Goal: Transaction & Acquisition: Purchase product/service

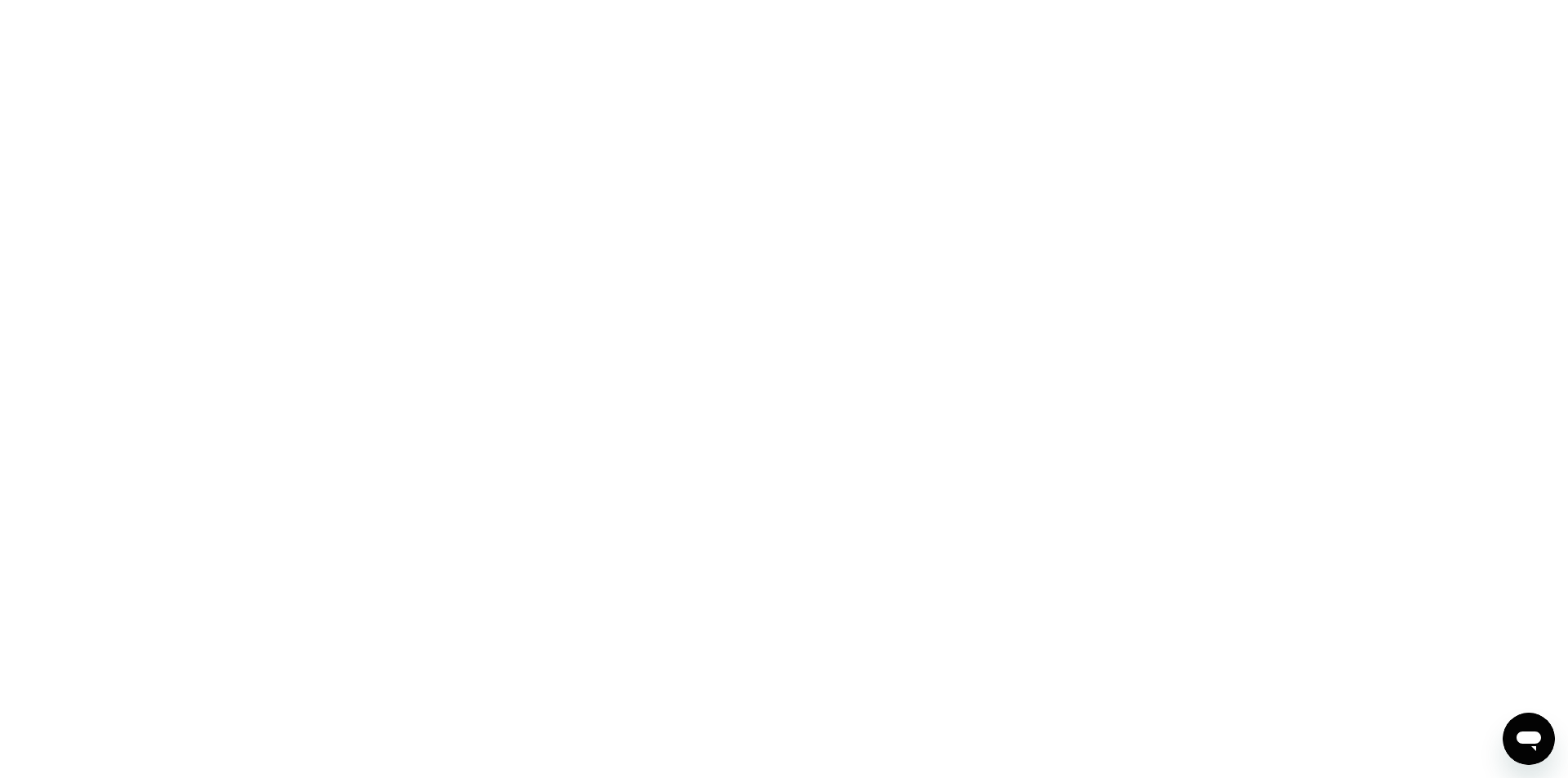
click at [557, 155] on div at bounding box center [784, 389] width 1568 height 778
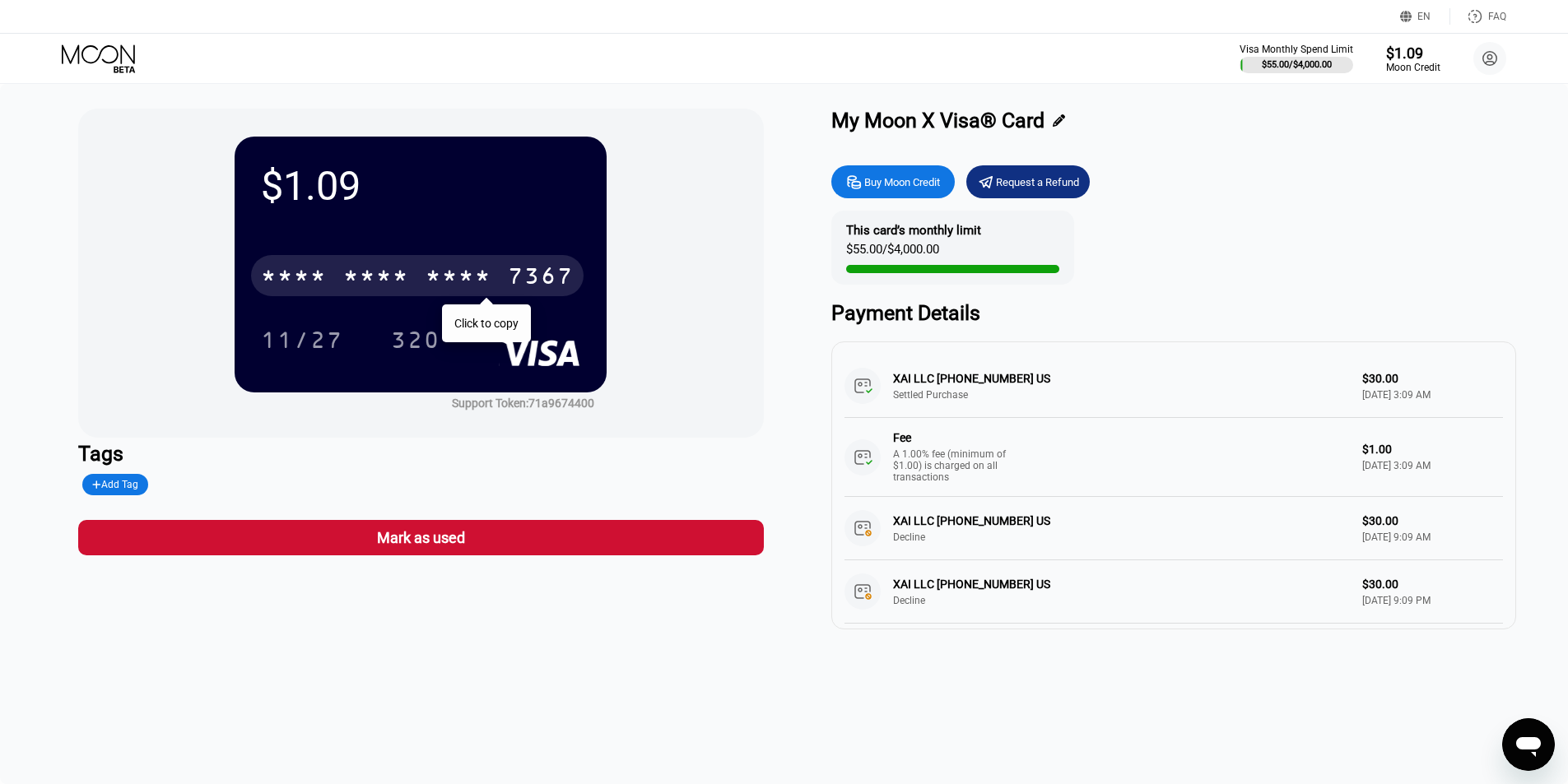
click at [546, 278] on div "7367" at bounding box center [541, 277] width 66 height 26
click at [508, 278] on div "7367" at bounding box center [541, 277] width 66 height 26
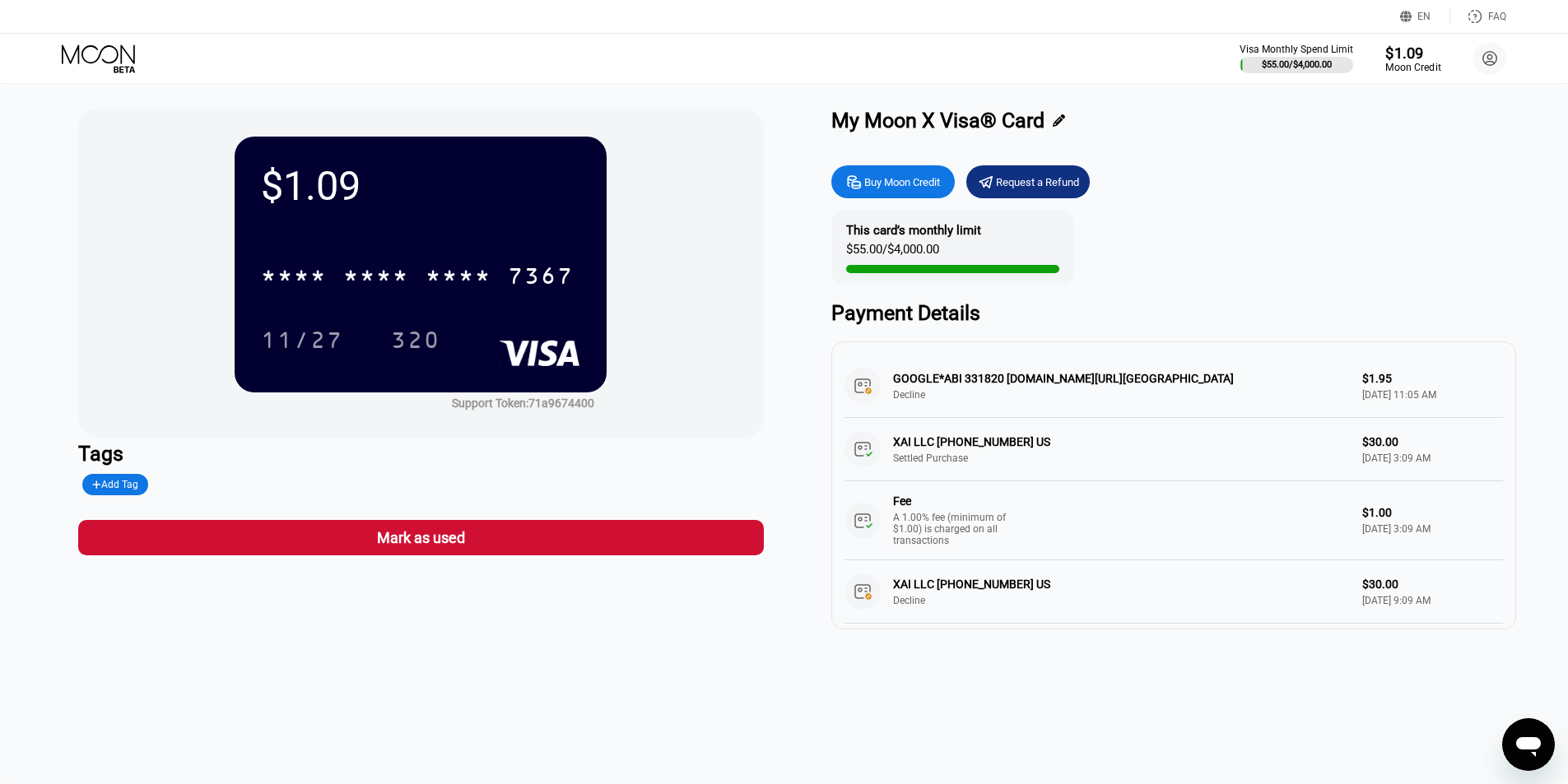
click at [1404, 52] on div "$1.09" at bounding box center [1413, 53] width 55 height 18
click at [1405, 46] on div "$1.09" at bounding box center [1413, 53] width 55 height 18
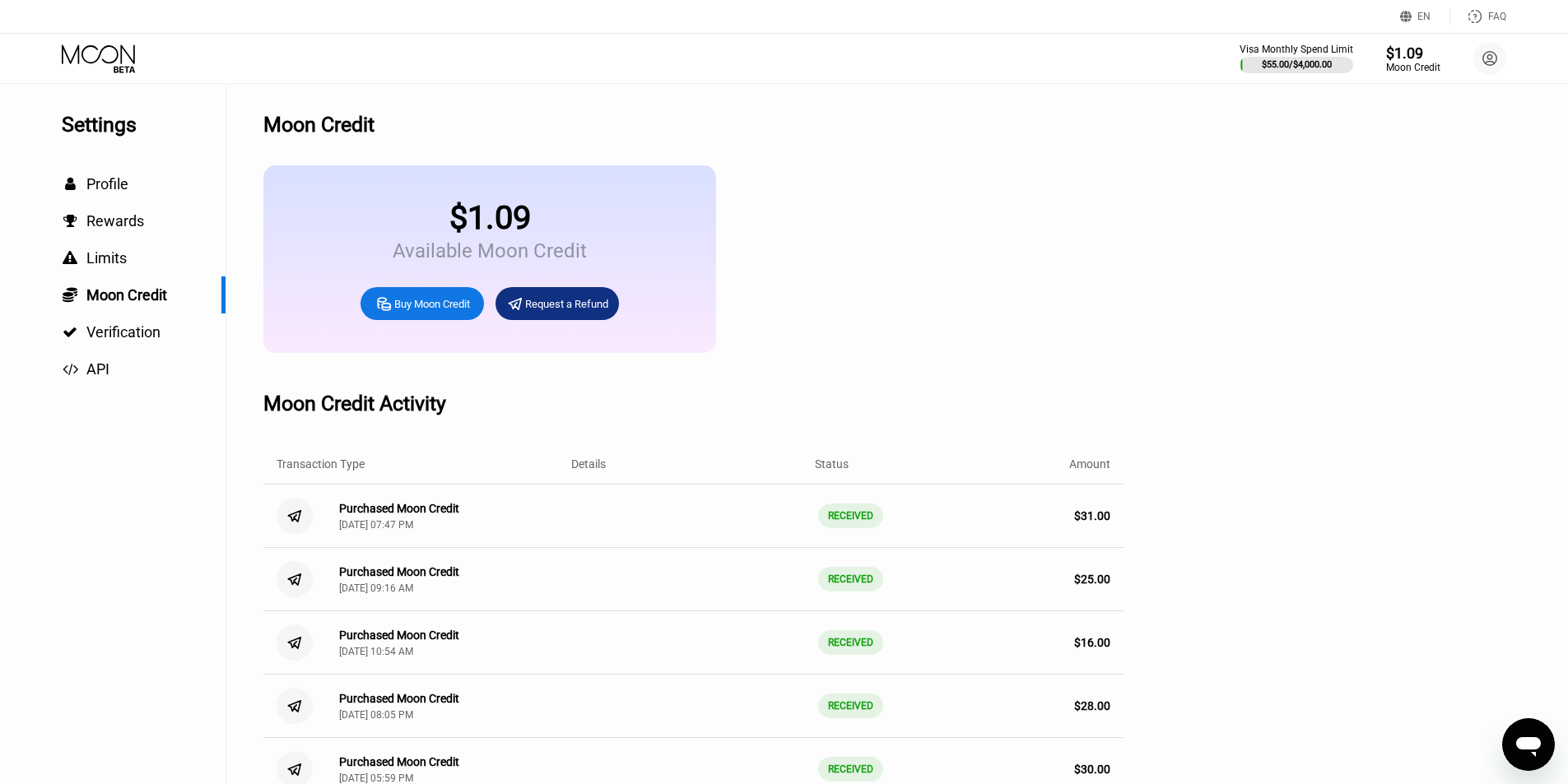
click at [430, 308] on div "Buy Moon Credit" at bounding box center [432, 303] width 76 height 14
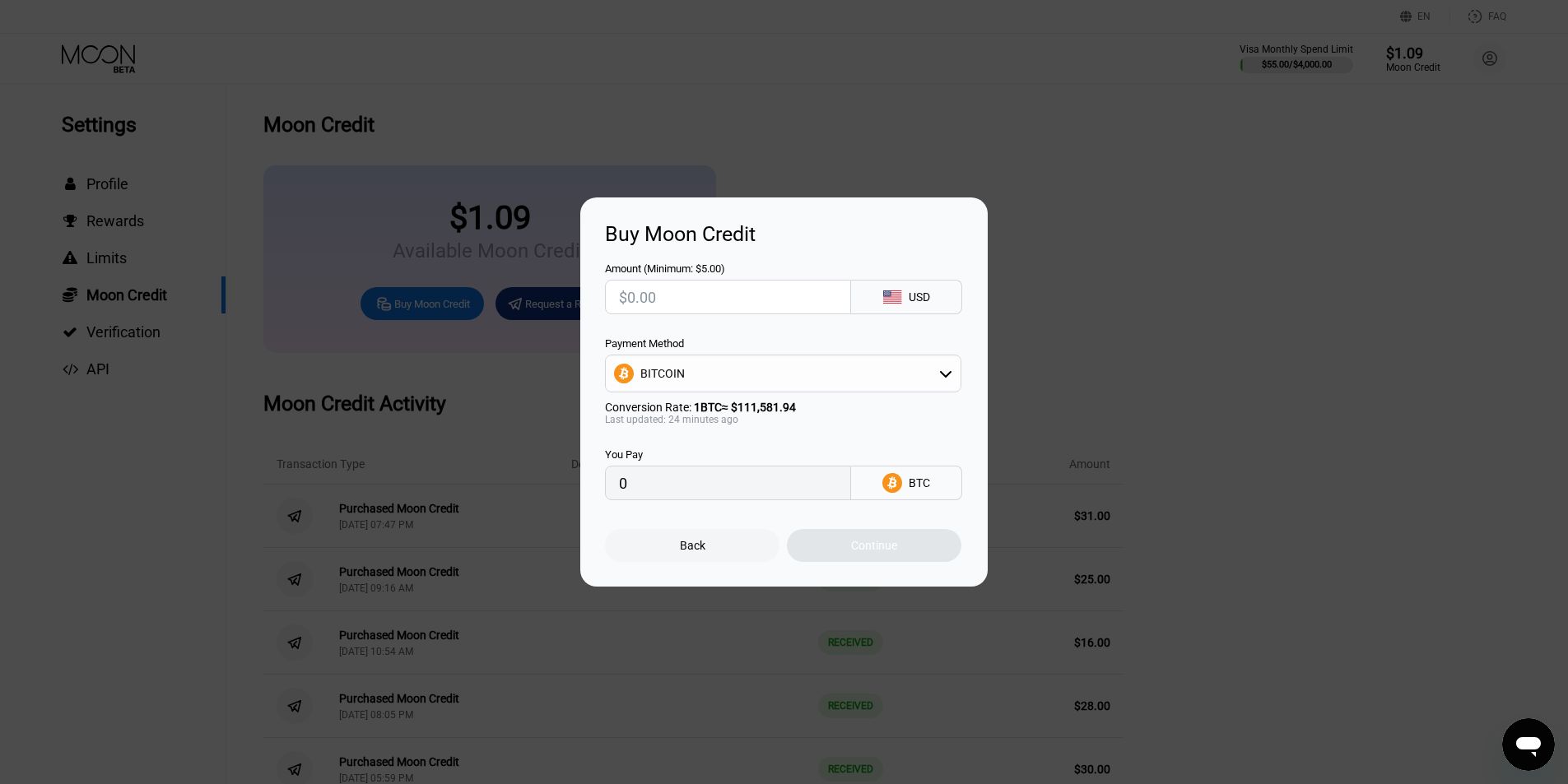
click at [780, 290] on input "text" at bounding box center [728, 297] width 218 height 33
type input "$5"
type input "0.00004487"
type input "$5"
click at [818, 368] on div "BITCOIN" at bounding box center [784, 374] width 355 height 33
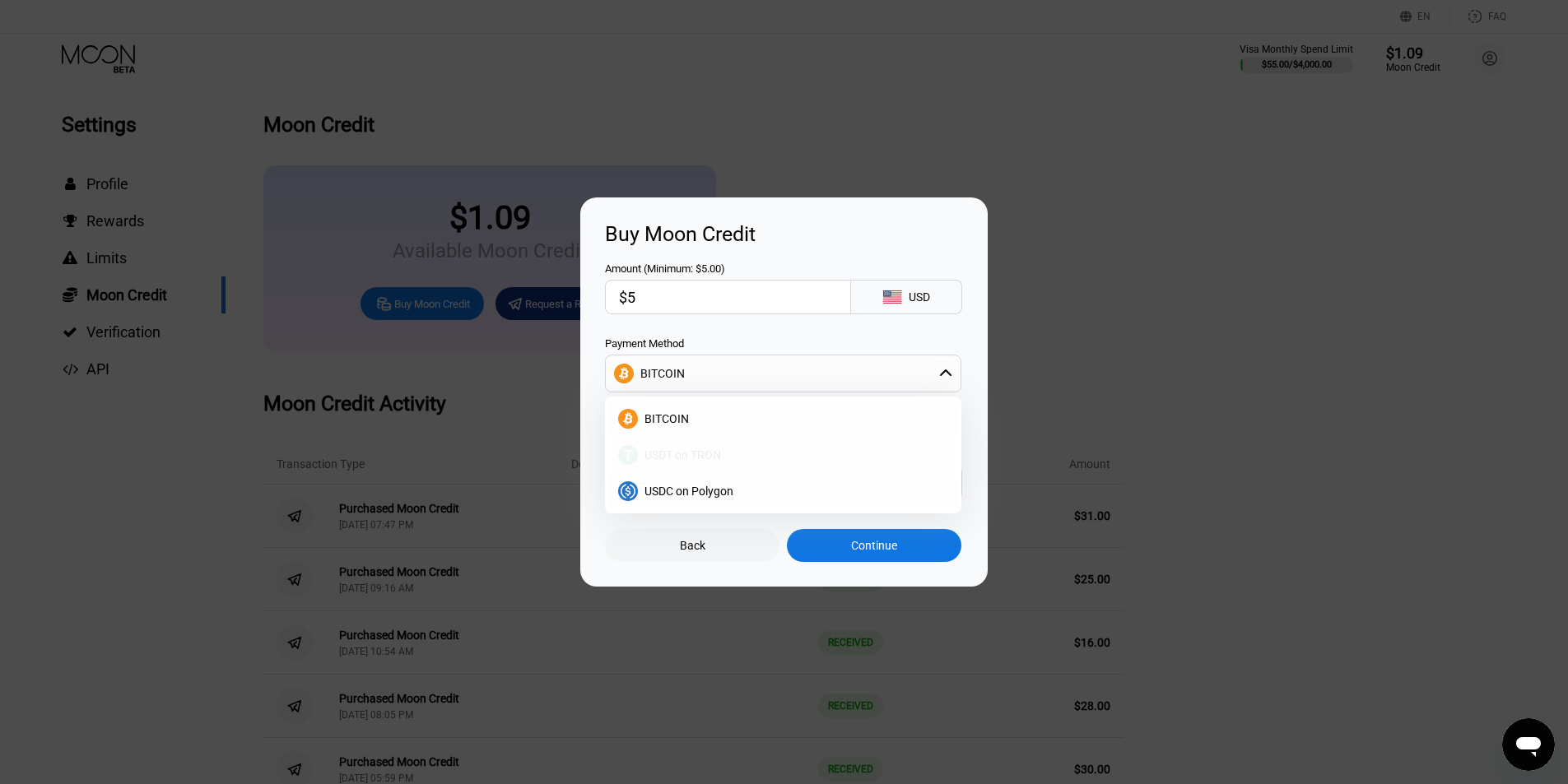
click at [768, 459] on div "USDT on TRON" at bounding box center [793, 455] width 310 height 14
type input "5.05"
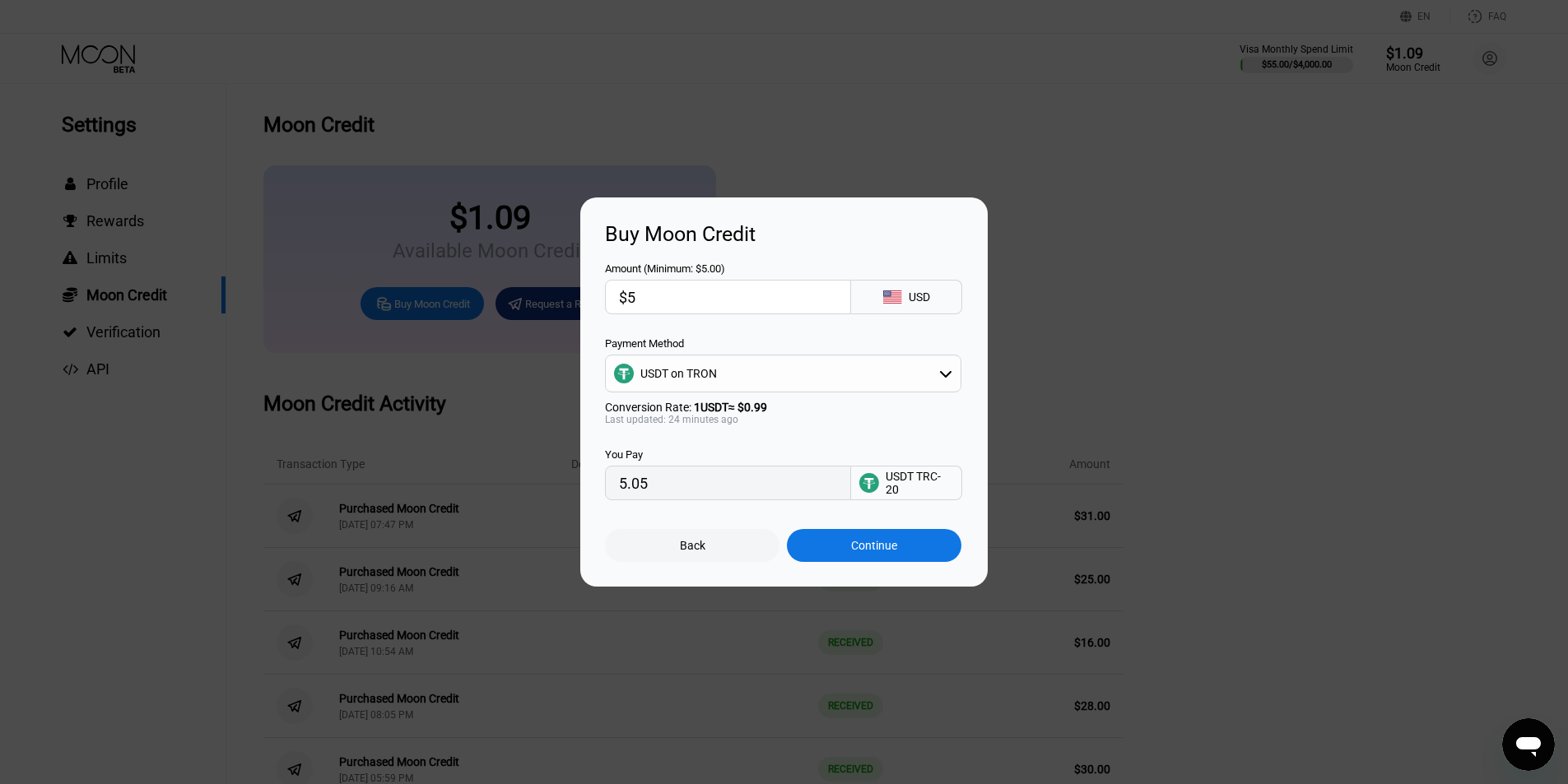
click at [778, 371] on div "USDT on TRON" at bounding box center [784, 374] width 355 height 33
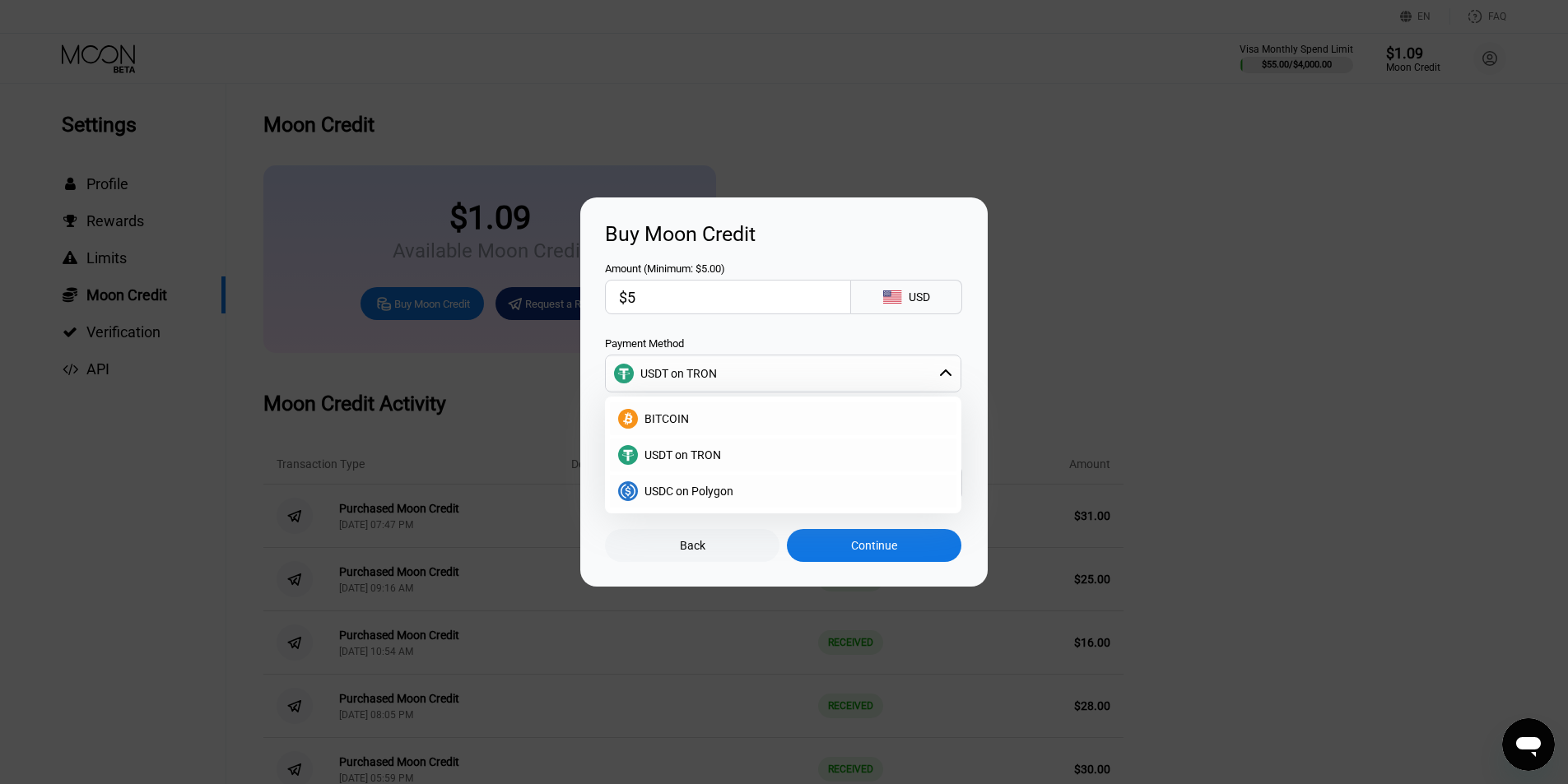
click at [778, 371] on div "USDT on TRON" at bounding box center [784, 374] width 355 height 33
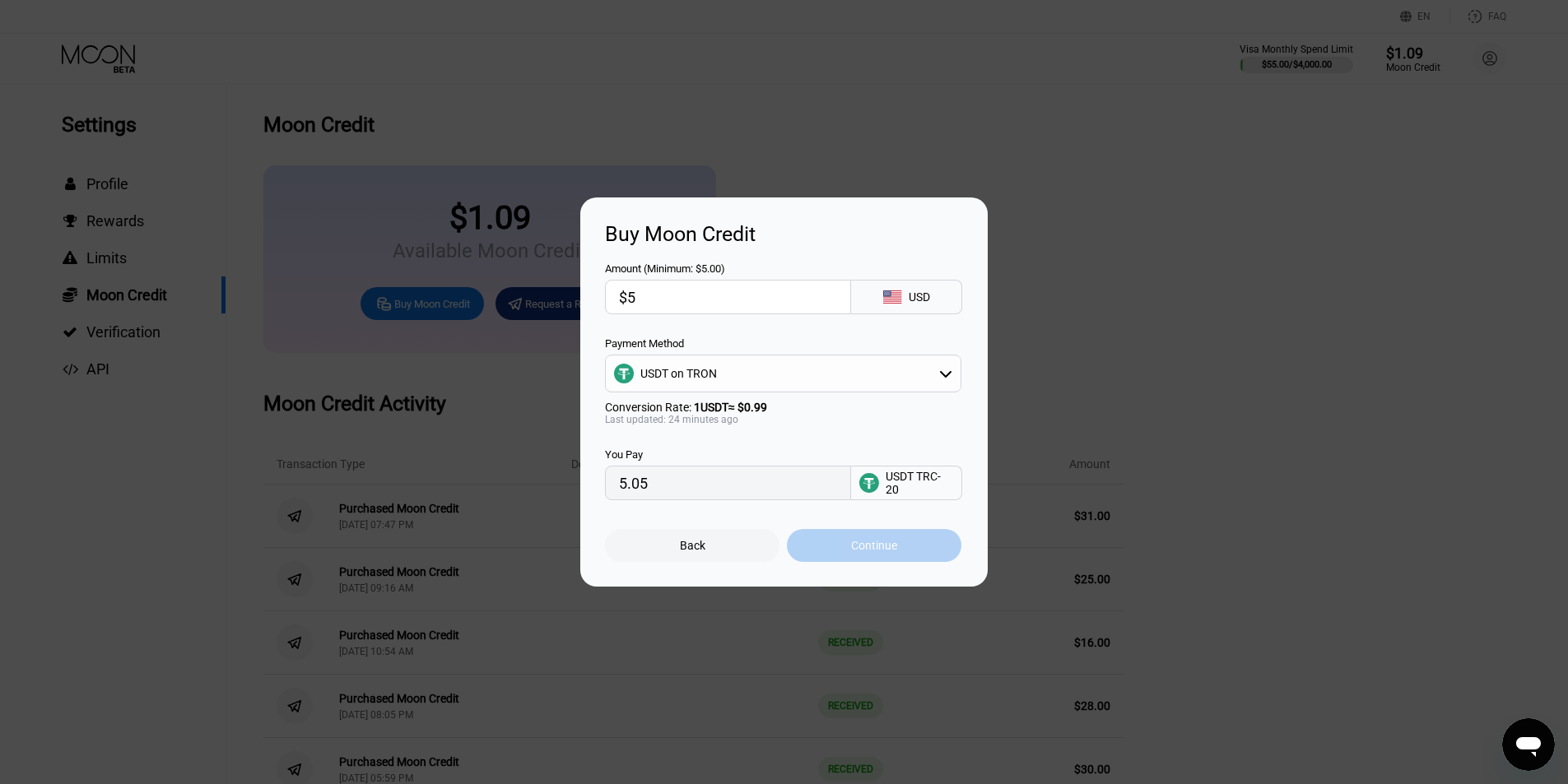
click at [861, 548] on div "Continue" at bounding box center [874, 546] width 46 height 14
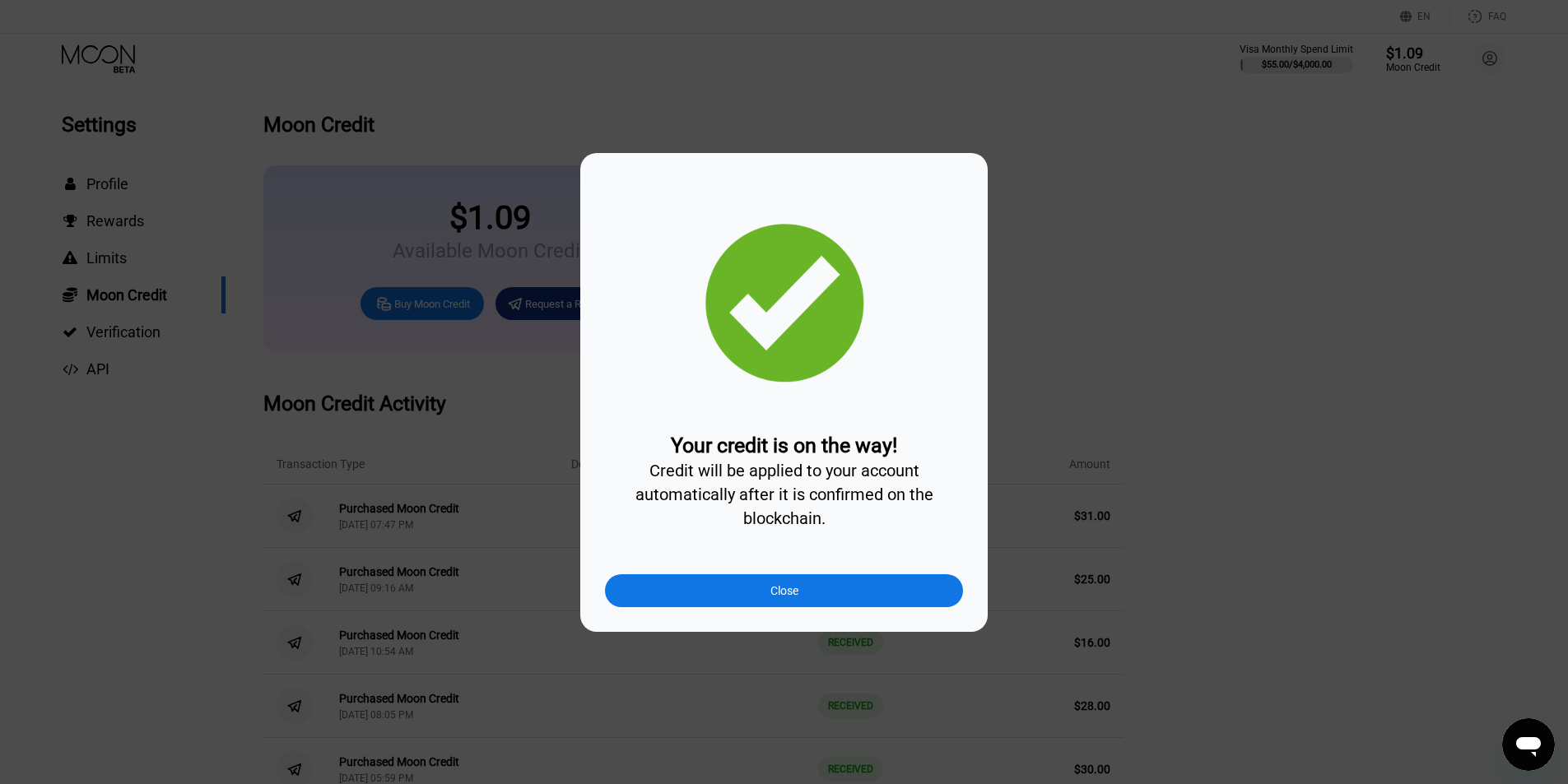
click at [867, 600] on div "Close" at bounding box center [784, 590] width 358 height 33
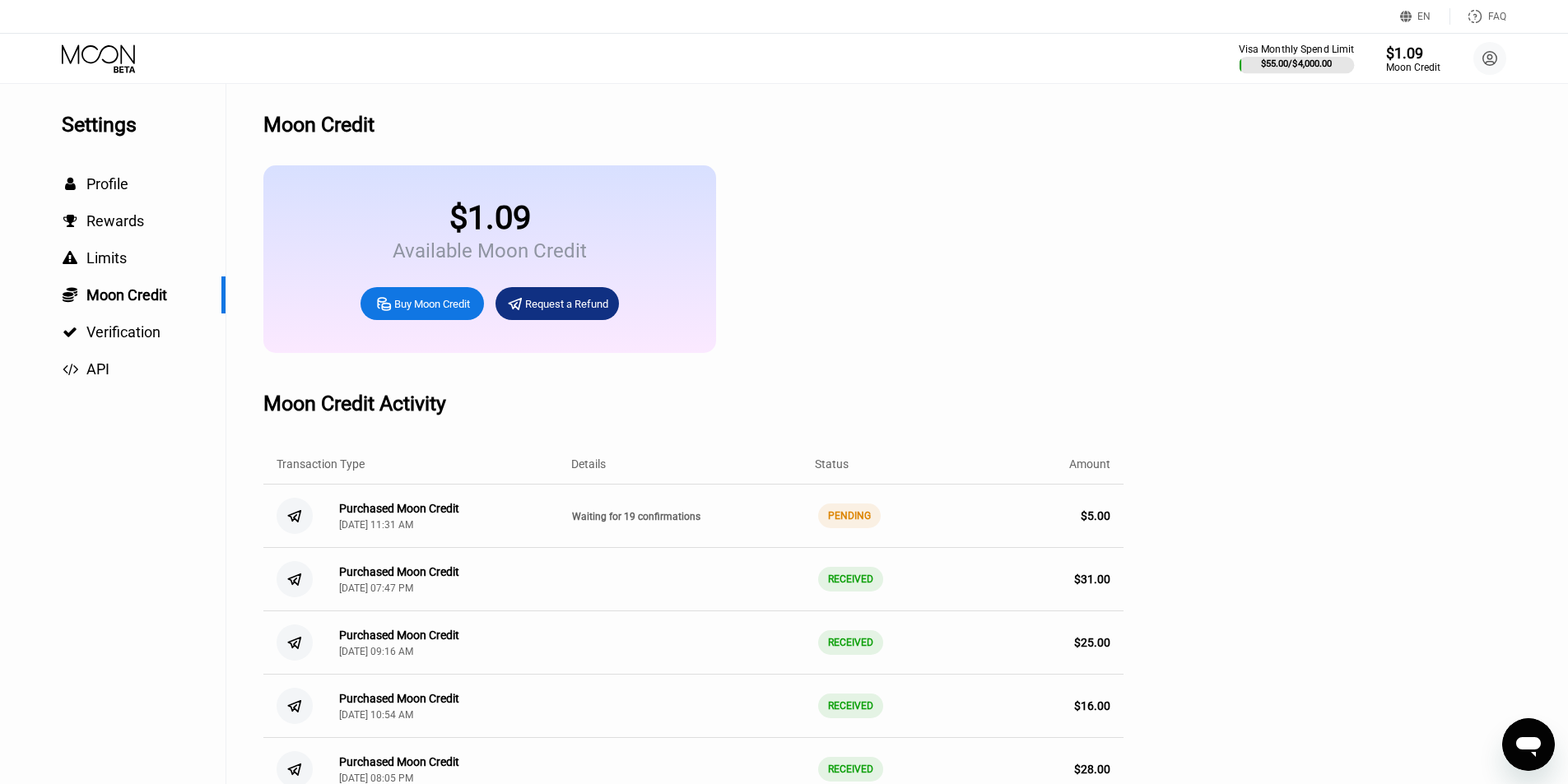
click at [1310, 57] on div at bounding box center [1296, 64] width 116 height 17
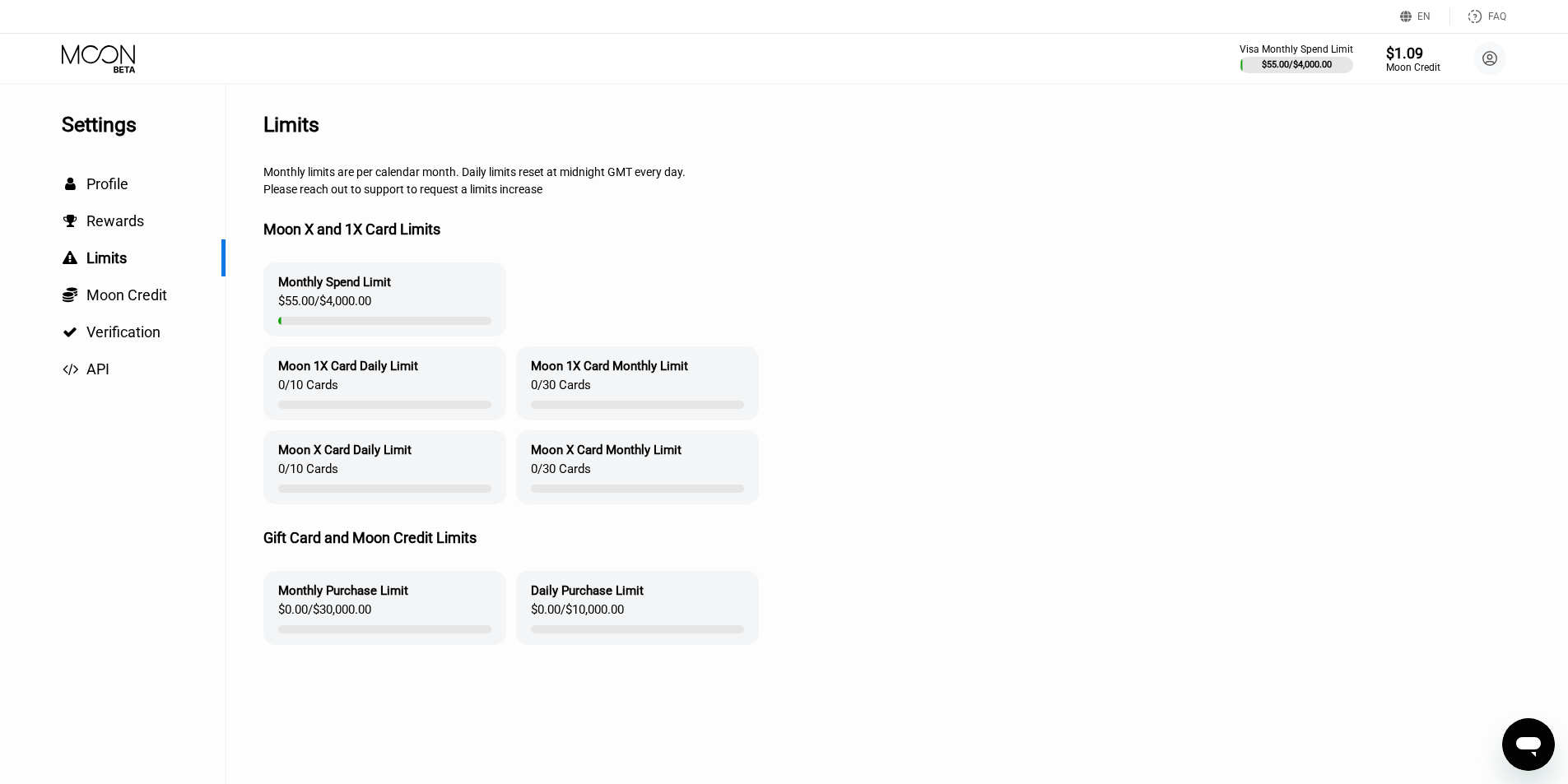
click at [99, 122] on div "Settings" at bounding box center [143, 125] width 164 height 24
drag, startPoint x: 91, startPoint y: 60, endPoint x: 91, endPoint y: 70, distance: 10.0
click at [91, 70] on icon at bounding box center [99, 59] width 77 height 29
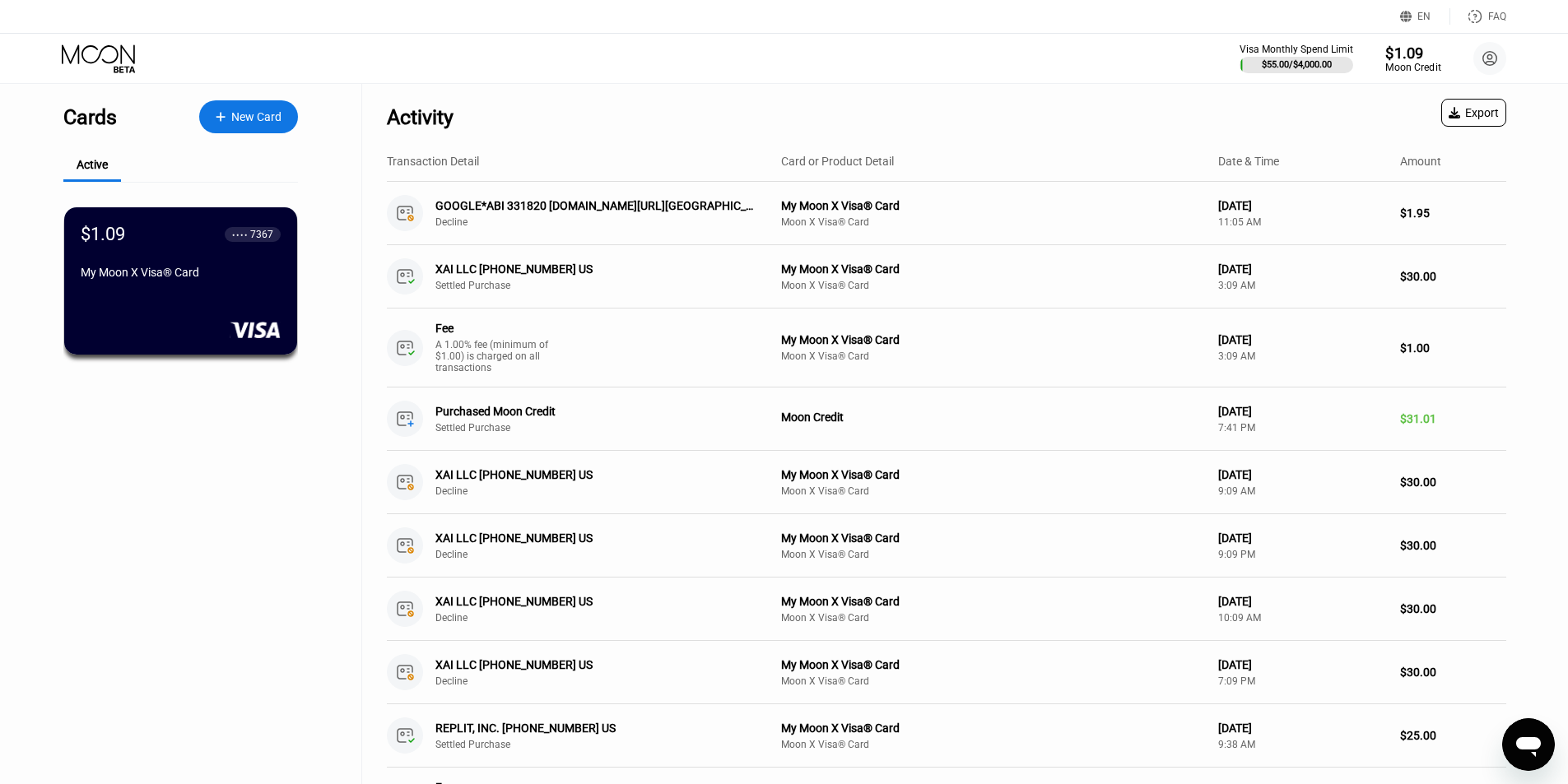
click at [1397, 50] on div "$1.09" at bounding box center [1413, 53] width 55 height 18
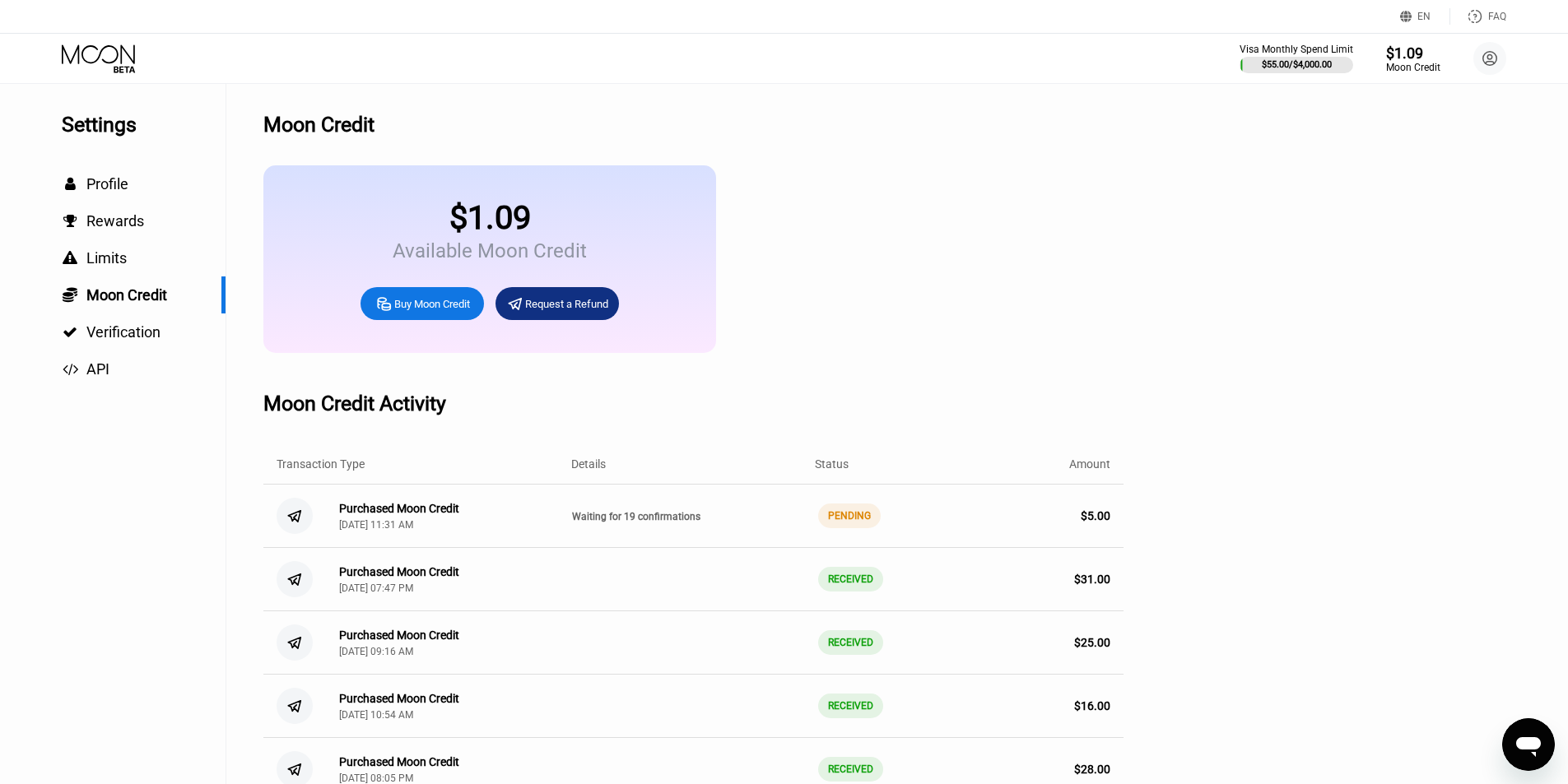
click at [850, 527] on div "PENDING" at bounding box center [850, 516] width 62 height 24
click at [432, 531] on div "Purchased Moon Credit Sep 24, 2025, 11:31 AM" at bounding box center [398, 517] width 120 height 29
click at [391, 515] on div "Purchased Moon Credit" at bounding box center [398, 509] width 120 height 14
click at [93, 57] on icon at bounding box center [99, 59] width 77 height 29
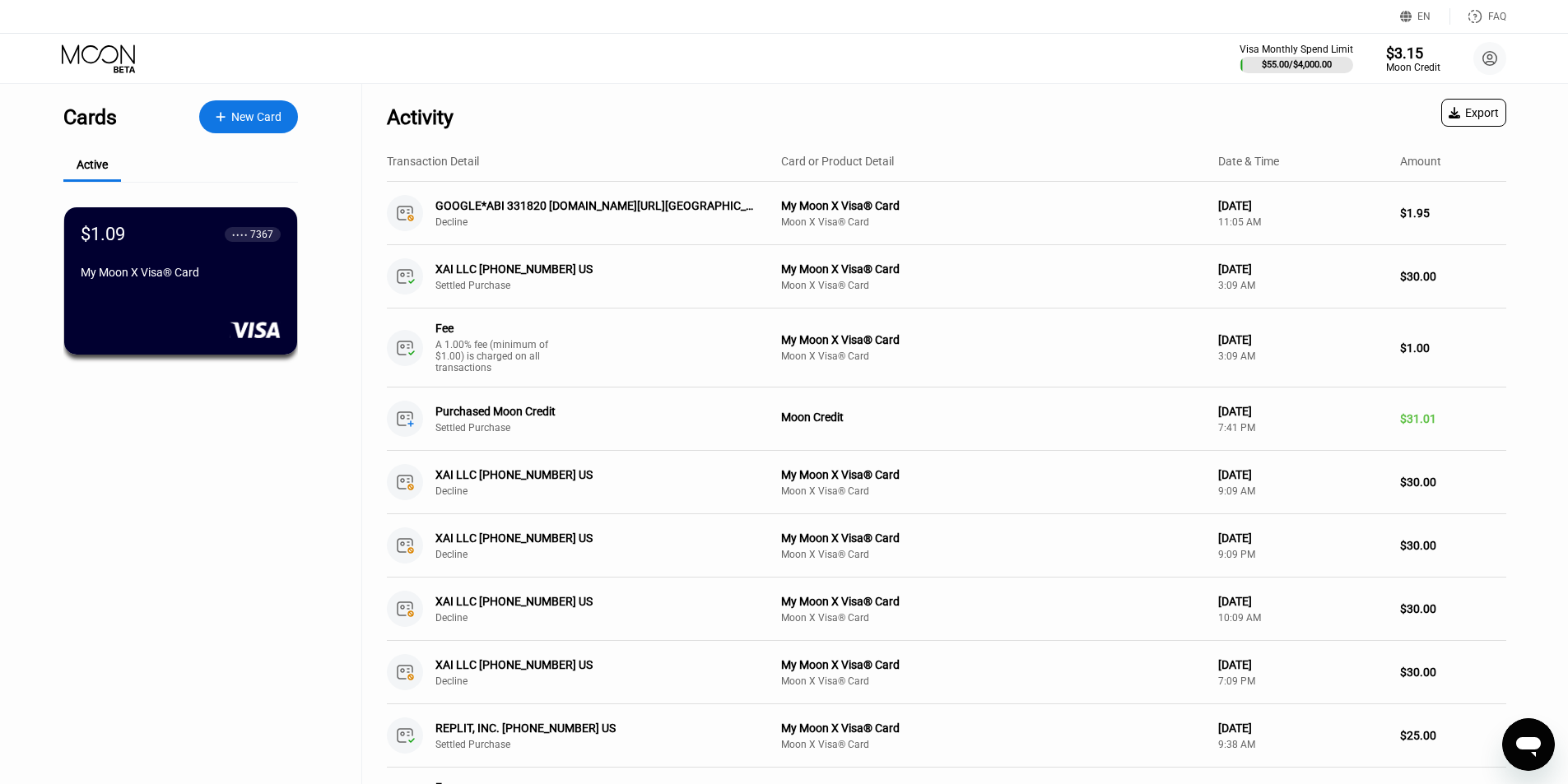
click at [107, 46] on icon at bounding box center [97, 53] width 73 height 18
